Goal: Check status: Check status

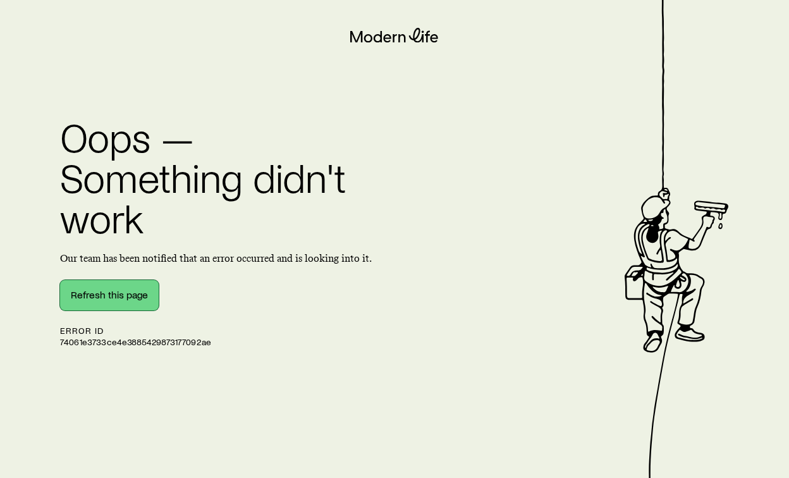
click at [131, 286] on button "Refresh this page" at bounding box center [109, 295] width 99 height 30
click at [140, 292] on button "Refresh this page" at bounding box center [109, 295] width 99 height 30
